Goal: Task Accomplishment & Management: Use online tool/utility

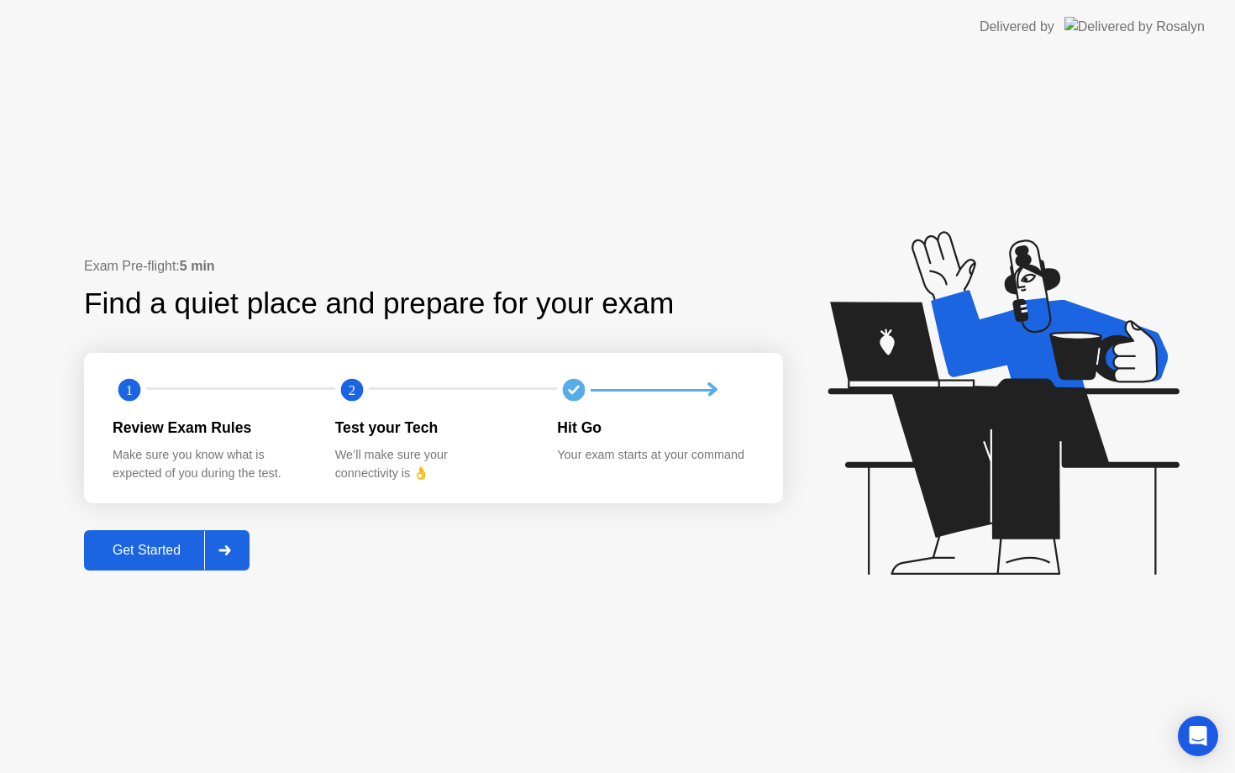
click at [149, 552] on div "Get Started" at bounding box center [146, 550] width 115 height 15
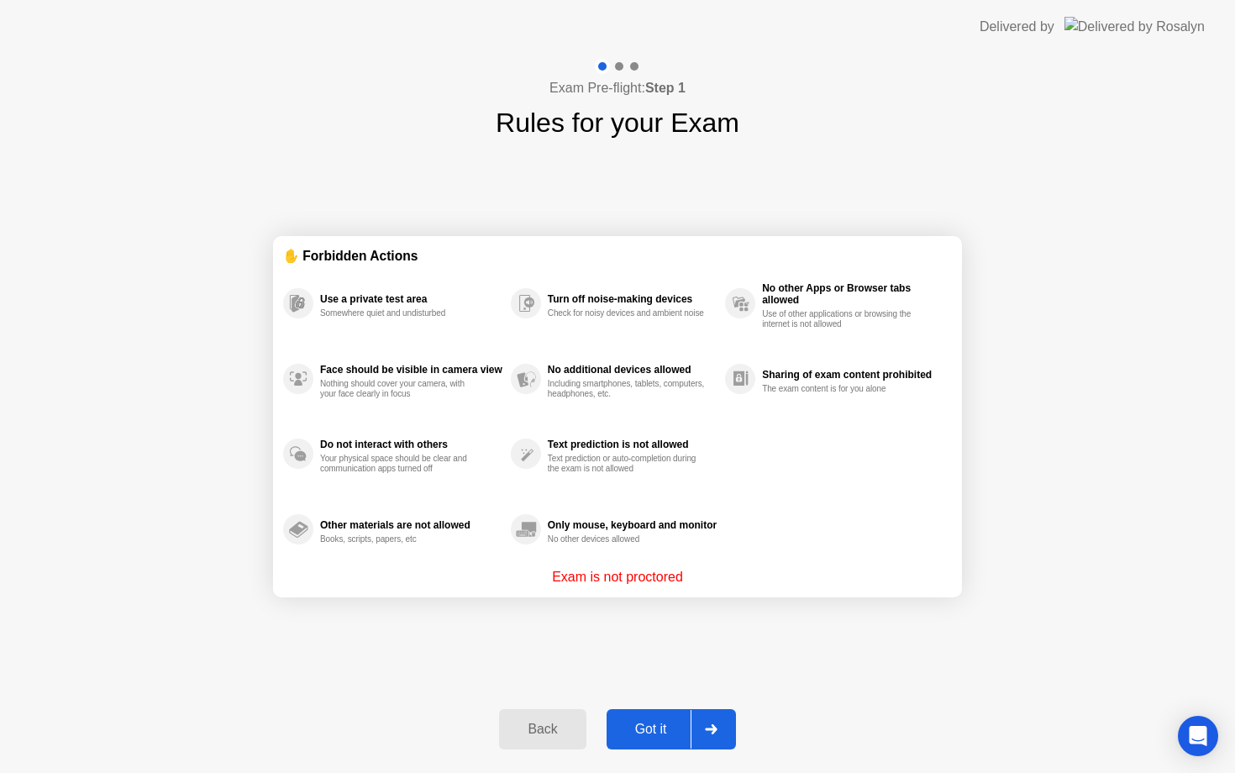
click at [759, 227] on div "✋ Forbidden Actions Use a private test area Somewhere quiet and undisturbed Fac…" at bounding box center [617, 417] width 689 height 548
click at [657, 728] on div "Got it" at bounding box center [650, 729] width 79 height 15
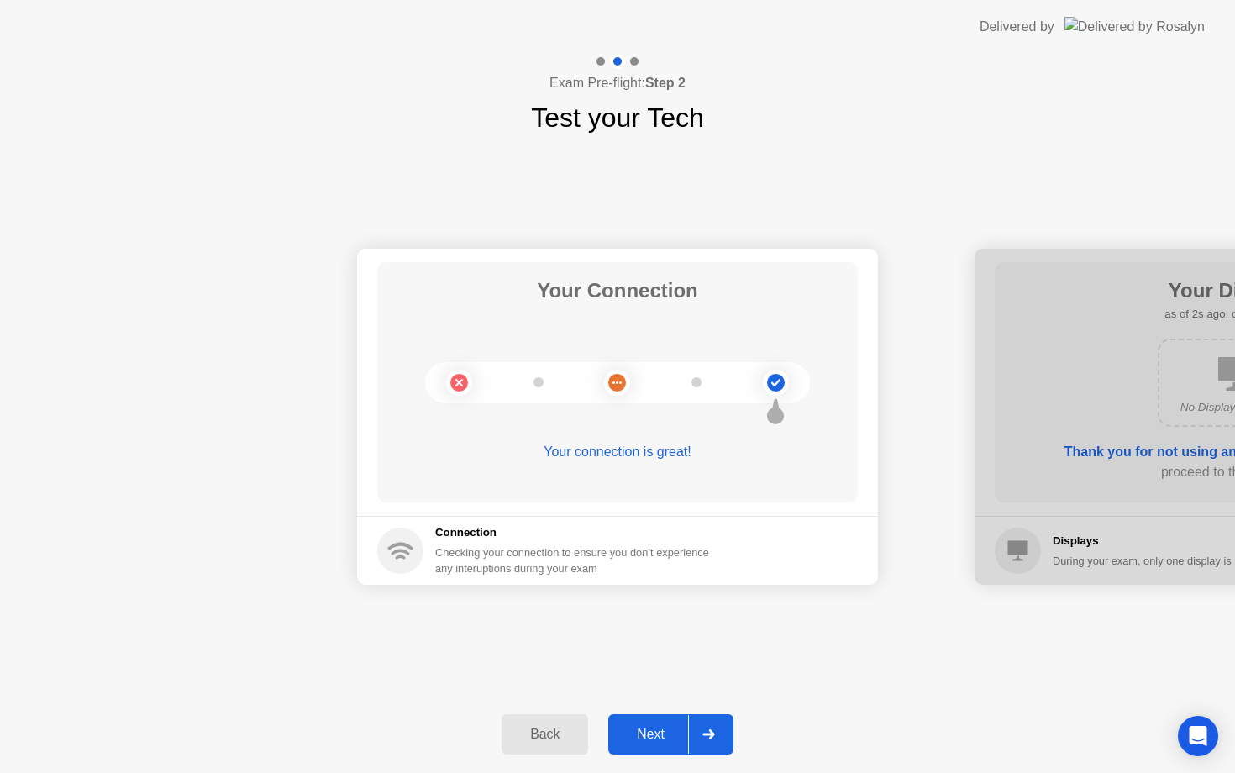
click at [655, 723] on button "Next" at bounding box center [670, 734] width 125 height 40
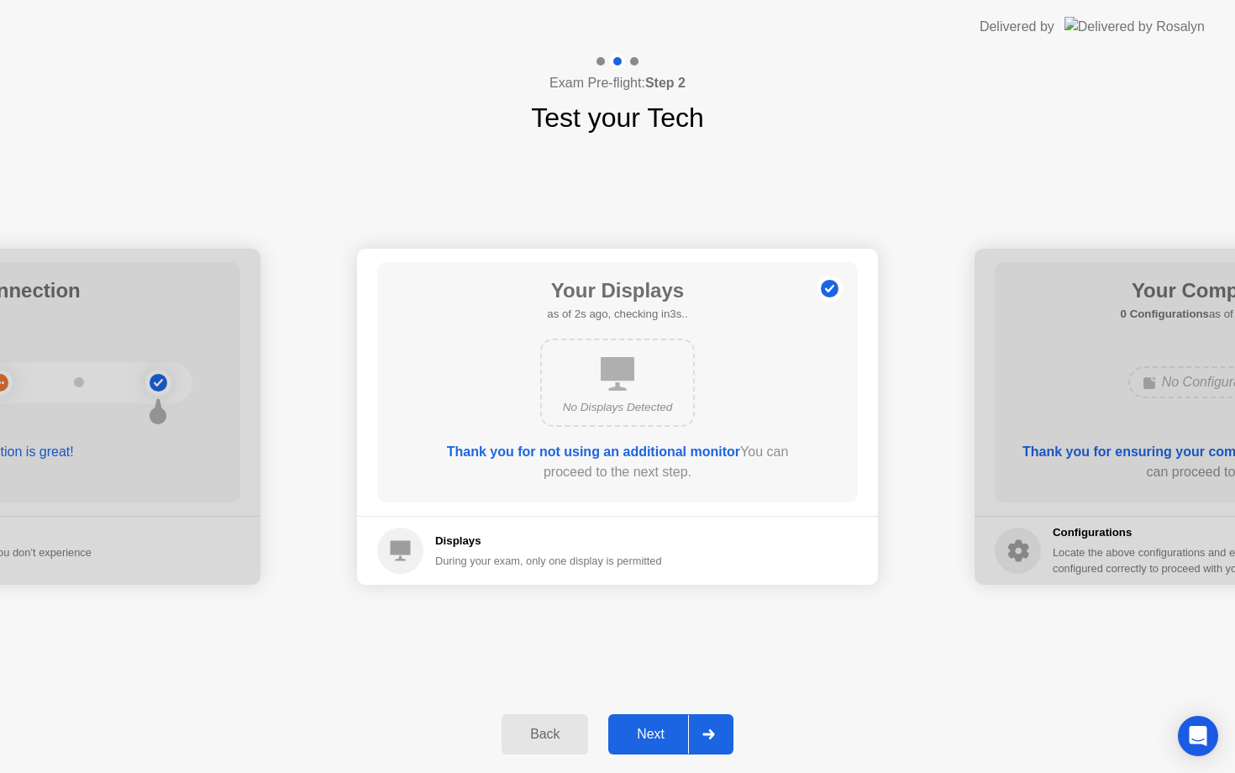
click at [646, 728] on div "Next" at bounding box center [650, 734] width 75 height 15
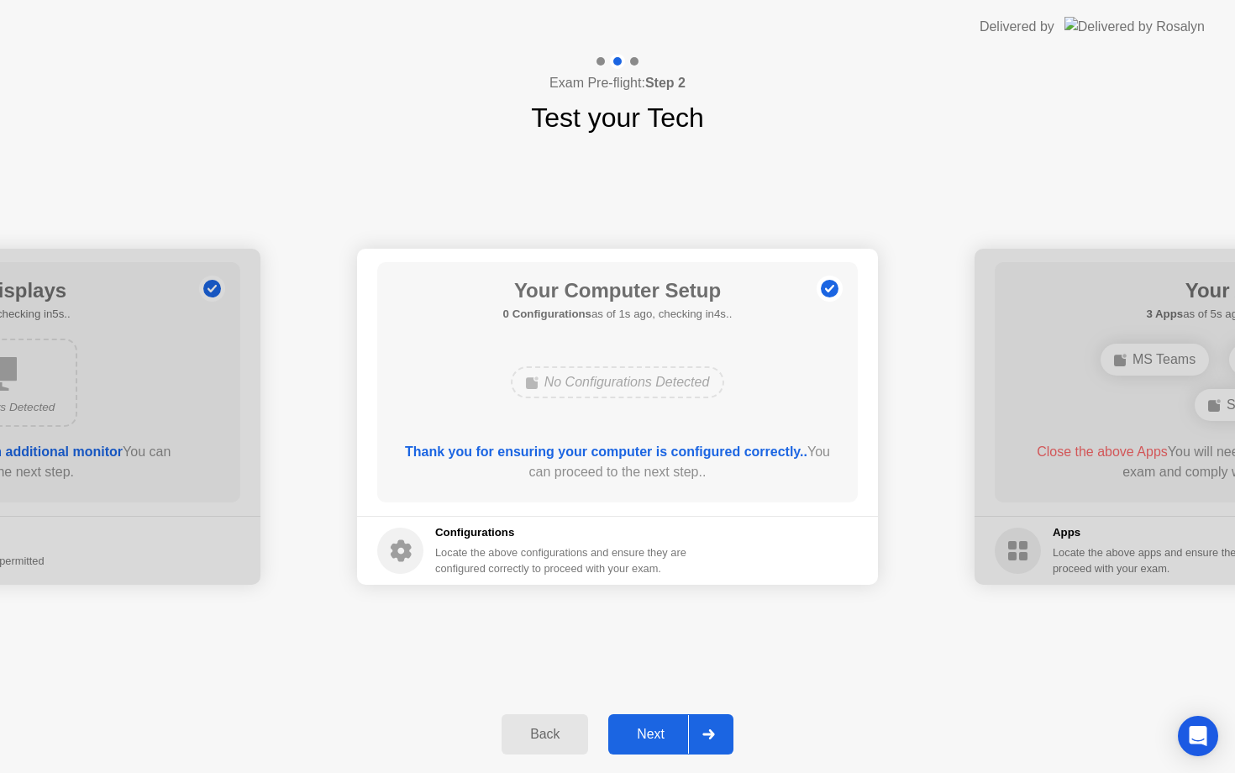
click at [532, 551] on div "Locate the above configurations and ensure they are configured correctly to pro…" at bounding box center [562, 560] width 255 height 32
click at [421, 538] on icon at bounding box center [400, 550] width 46 height 46
click at [401, 554] on icon at bounding box center [401, 551] width 21 height 22
click at [646, 727] on div "Next" at bounding box center [650, 734] width 75 height 15
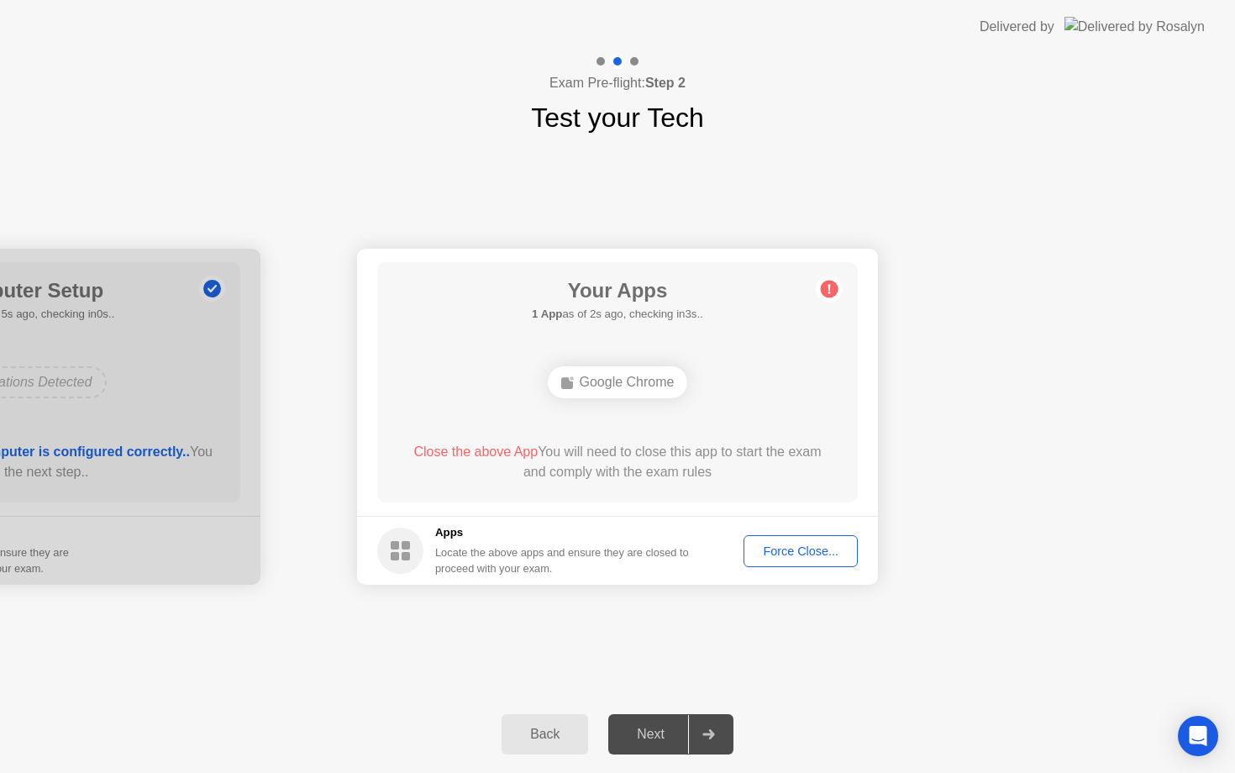
click at [398, 685] on div "Your Connection Your connection is great! Connection Checking your connection t…" at bounding box center [617, 417] width 1235 height 558
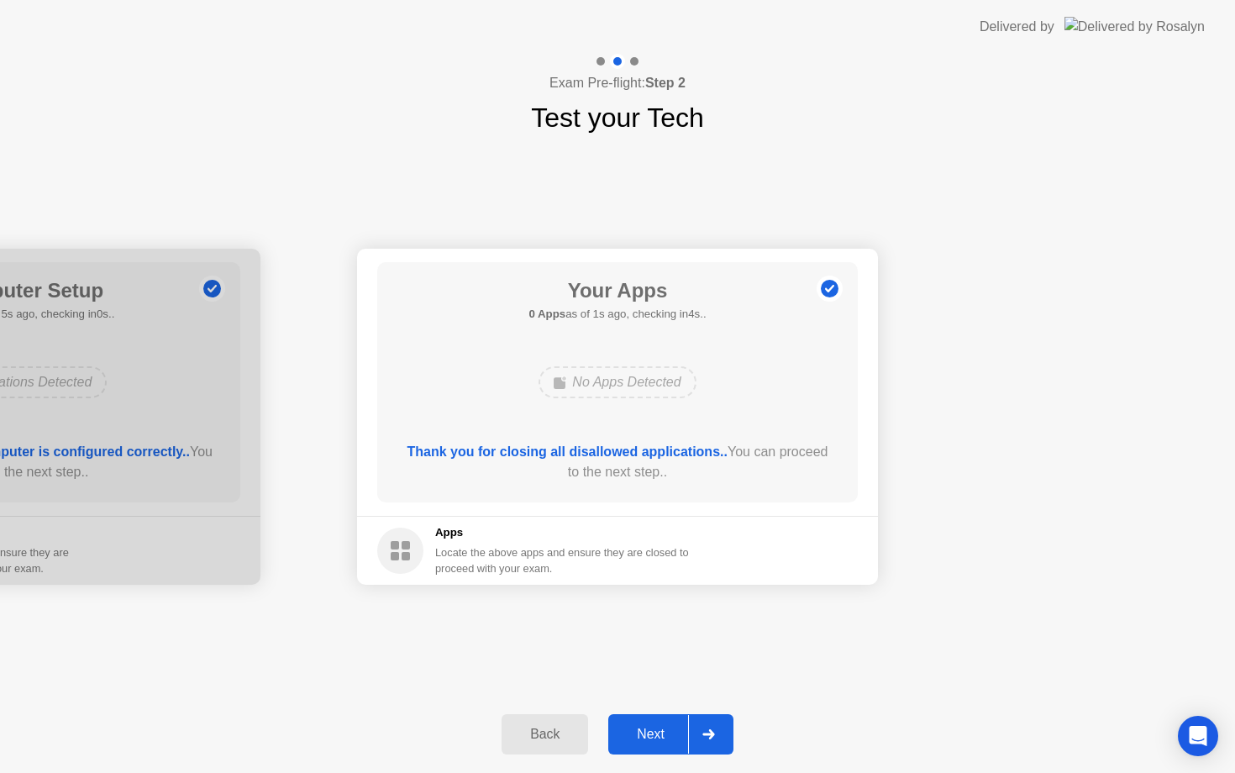
click at [666, 731] on div "Next" at bounding box center [650, 734] width 75 height 15
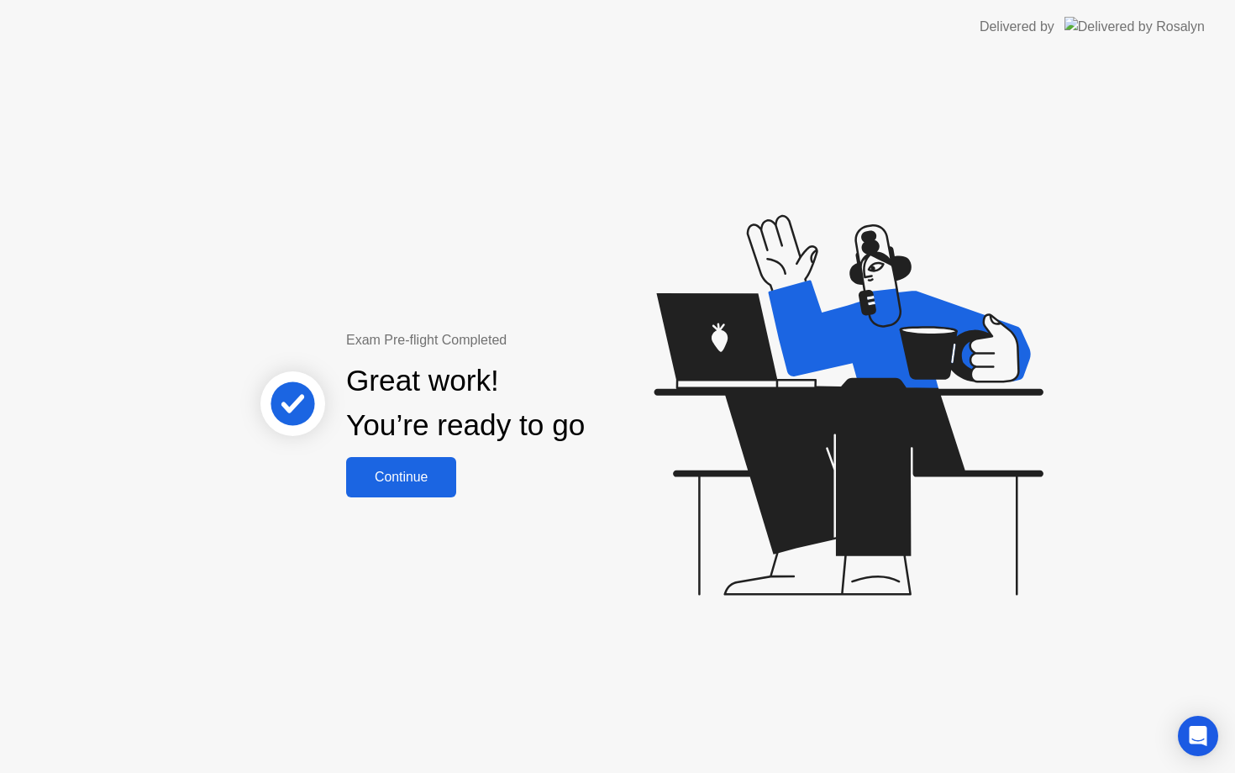
click at [421, 482] on div "Continue" at bounding box center [401, 477] width 100 height 15
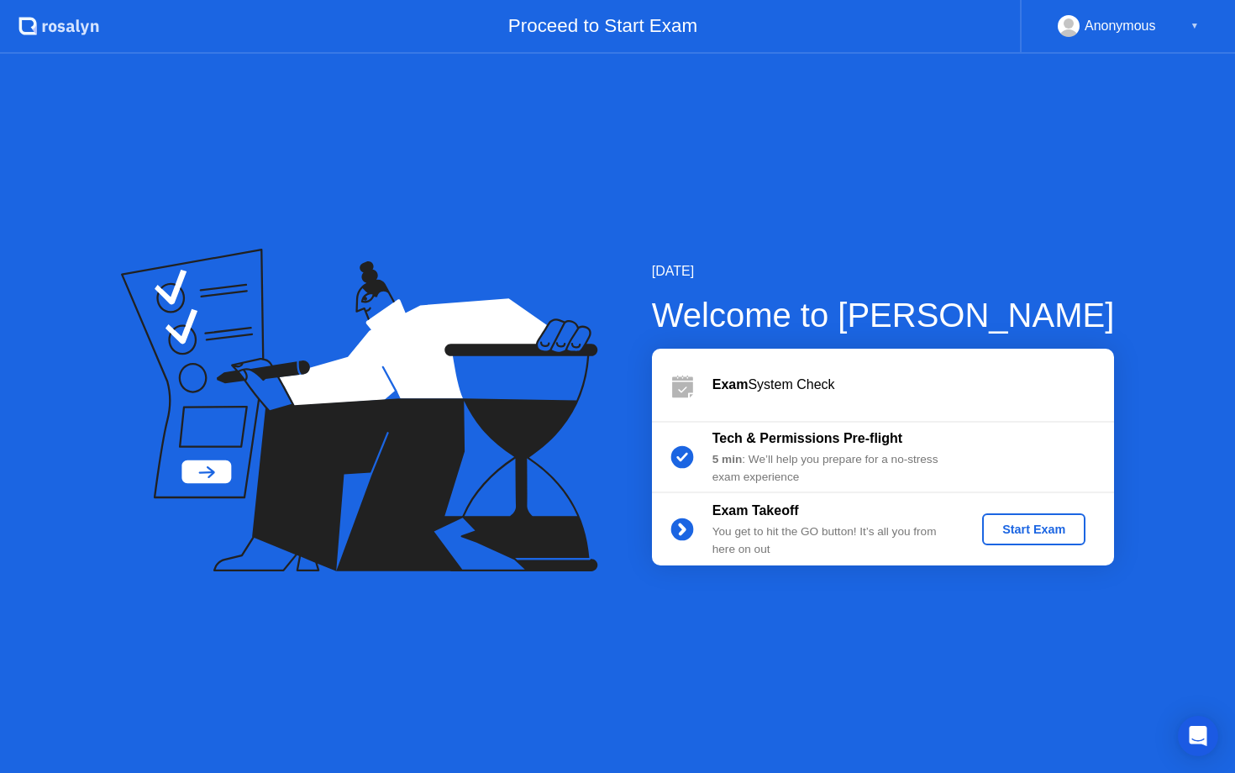
click at [835, 376] on div "Exam System Check" at bounding box center [912, 385] width 401 height 20
